Goal: Transaction & Acquisition: Book appointment/travel/reservation

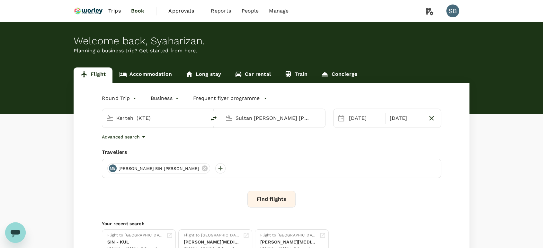
click at [145, 118] on input "Kerteh (KTE)" at bounding box center [154, 118] width 76 height 10
click at [152, 146] on div "Singapore Changi SIN" at bounding box center [160, 143] width 138 height 10
type input "Singapore Changi (SIN)"
click at [259, 121] on input "Sultan [PERSON_NAME] [PERSON_NAME] (SZB)" at bounding box center [274, 118] width 76 height 10
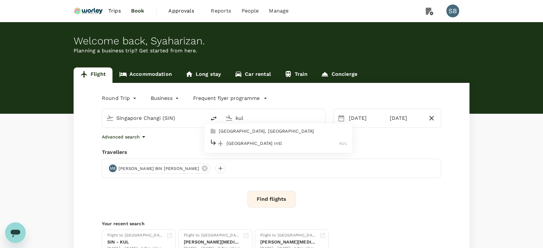
click at [265, 145] on p "[GEOGRAPHIC_DATA] Intl" at bounding box center [283, 143] width 113 height 6
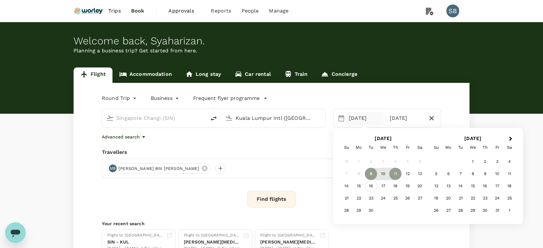
type input "Kuala Lumpur Intl ([GEOGRAPHIC_DATA])"
click at [370, 183] on div "16" at bounding box center [371, 186] width 12 height 12
click at [391, 187] on div "18" at bounding box center [395, 186] width 12 height 12
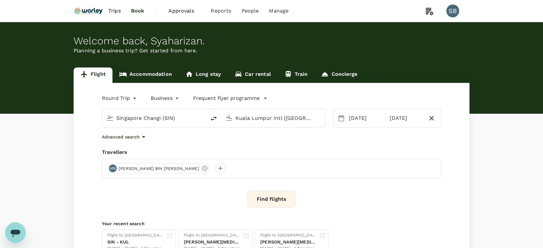
click at [270, 148] on div "Round Trip roundtrip Business business Frequent flyer programme Singapore Chang…" at bounding box center [272, 174] width 396 height 182
click at [277, 197] on button "Find flights" at bounding box center [271, 199] width 48 height 17
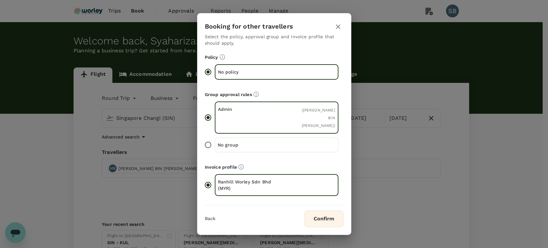
click at [323, 218] on button "Confirm" at bounding box center [324, 218] width 39 height 17
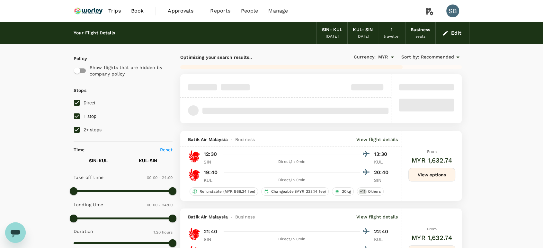
click at [79, 127] on input "2+ stops" at bounding box center [76, 129] width 13 height 13
checkbox input "false"
click at [79, 119] on input "1 stop" at bounding box center [76, 116] width 13 height 13
checkbox input "false"
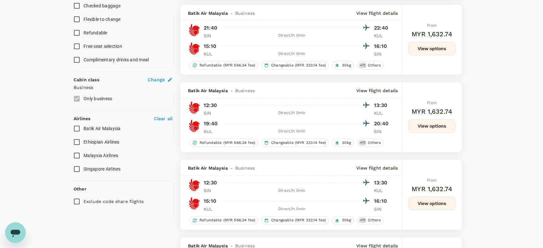
scroll to position [321, 0]
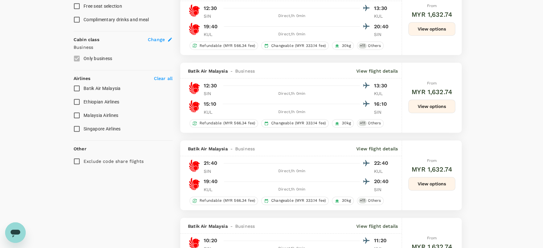
click at [76, 115] on input "Malaysia Airlines" at bounding box center [76, 115] width 13 height 13
checkbox input "true"
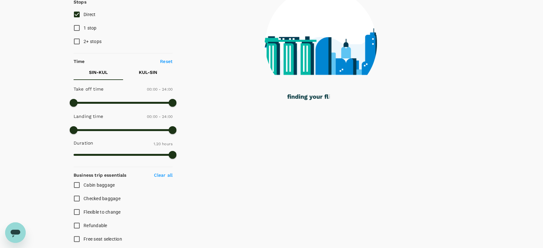
scroll to position [53, 0]
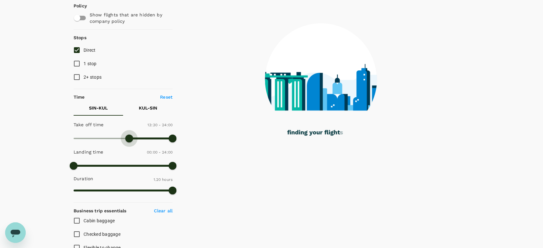
type input "780"
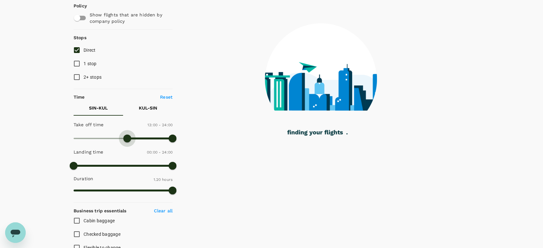
drag, startPoint x: 71, startPoint y: 138, endPoint x: 152, endPoint y: 144, distance: 81.5
click at [128, 142] on span at bounding box center [127, 139] width 8 height 8
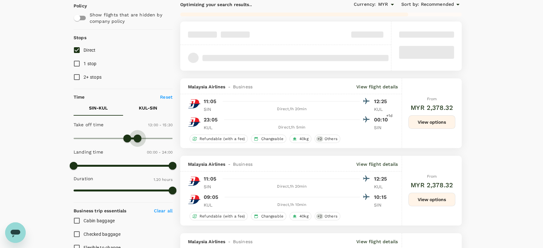
drag, startPoint x: 149, startPoint y: 136, endPoint x: 138, endPoint y: 138, distance: 11.0
click at [138, 138] on span at bounding box center [138, 139] width 8 height 8
type input "900"
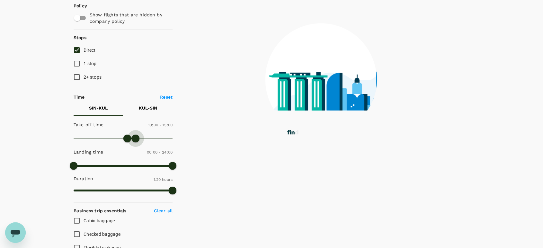
drag, startPoint x: 138, startPoint y: 138, endPoint x: 135, endPoint y: 138, distance: 3.6
click at [135, 138] on span at bounding box center [136, 139] width 8 height 8
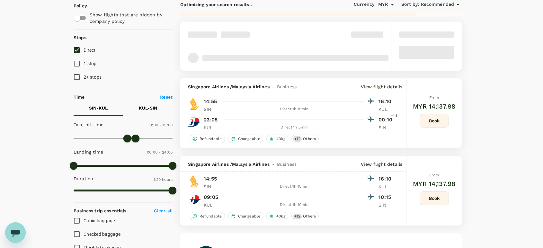
click at [152, 110] on p "KUL - SIN" at bounding box center [148, 108] width 18 height 6
type input "930"
drag, startPoint x: 74, startPoint y: 139, endPoint x: 147, endPoint y: 147, distance: 74.0
click at [137, 145] on div "Take off time 15:30 - 24:00 Landing time 00:00 - 24:00 Duration 1.20 hours" at bounding box center [122, 157] width 102 height 79
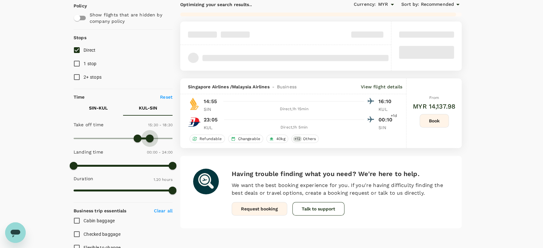
type input "1080"
drag, startPoint x: 168, startPoint y: 140, endPoint x: 149, endPoint y: 141, distance: 19.6
click at [149, 141] on span at bounding box center [148, 139] width 8 height 8
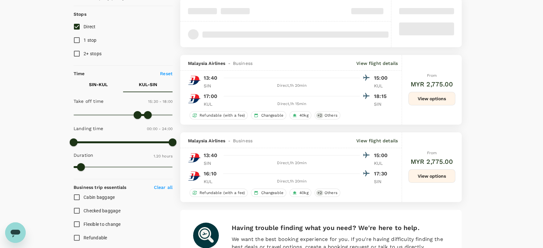
scroll to position [88, 0]
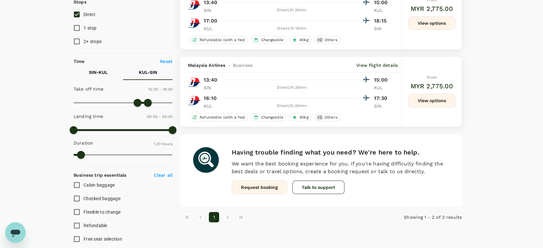
click at [443, 103] on button "View options" at bounding box center [431, 100] width 47 height 13
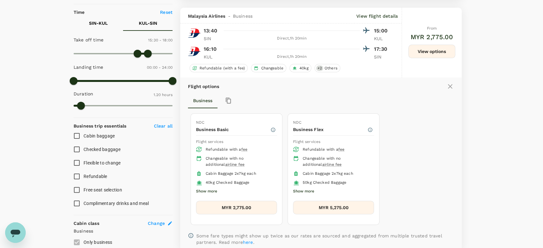
scroll to position [146, 0]
